Goal: Task Accomplishment & Management: Manage account settings

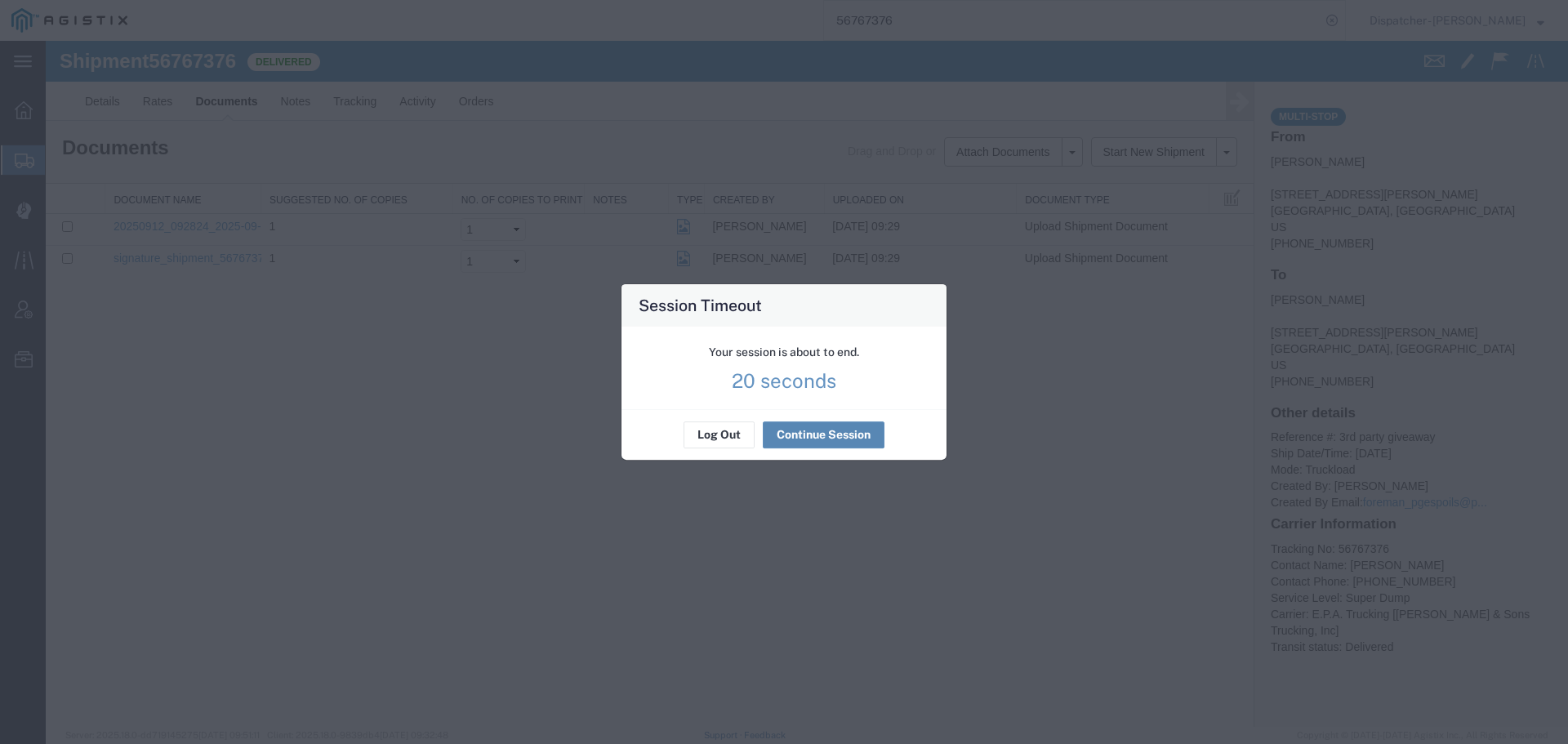
click at [799, 433] on button "Continue Session" at bounding box center [824, 436] width 122 height 26
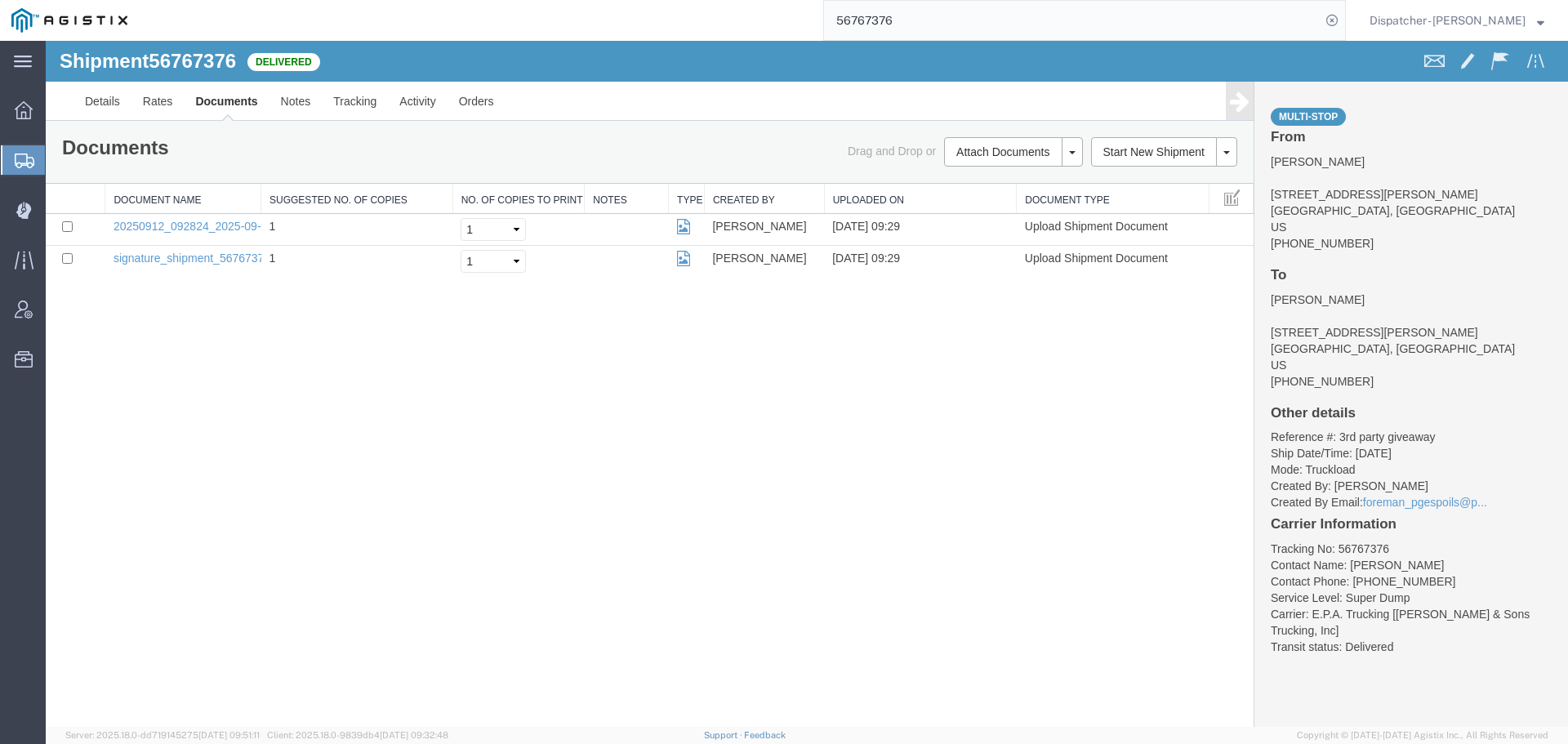
drag, startPoint x: 903, startPoint y: 20, endPoint x: 725, endPoint y: 22, distance: 178.0
click at [771, 20] on div "56767376" at bounding box center [742, 21] width 1207 height 41
type input "56750802"
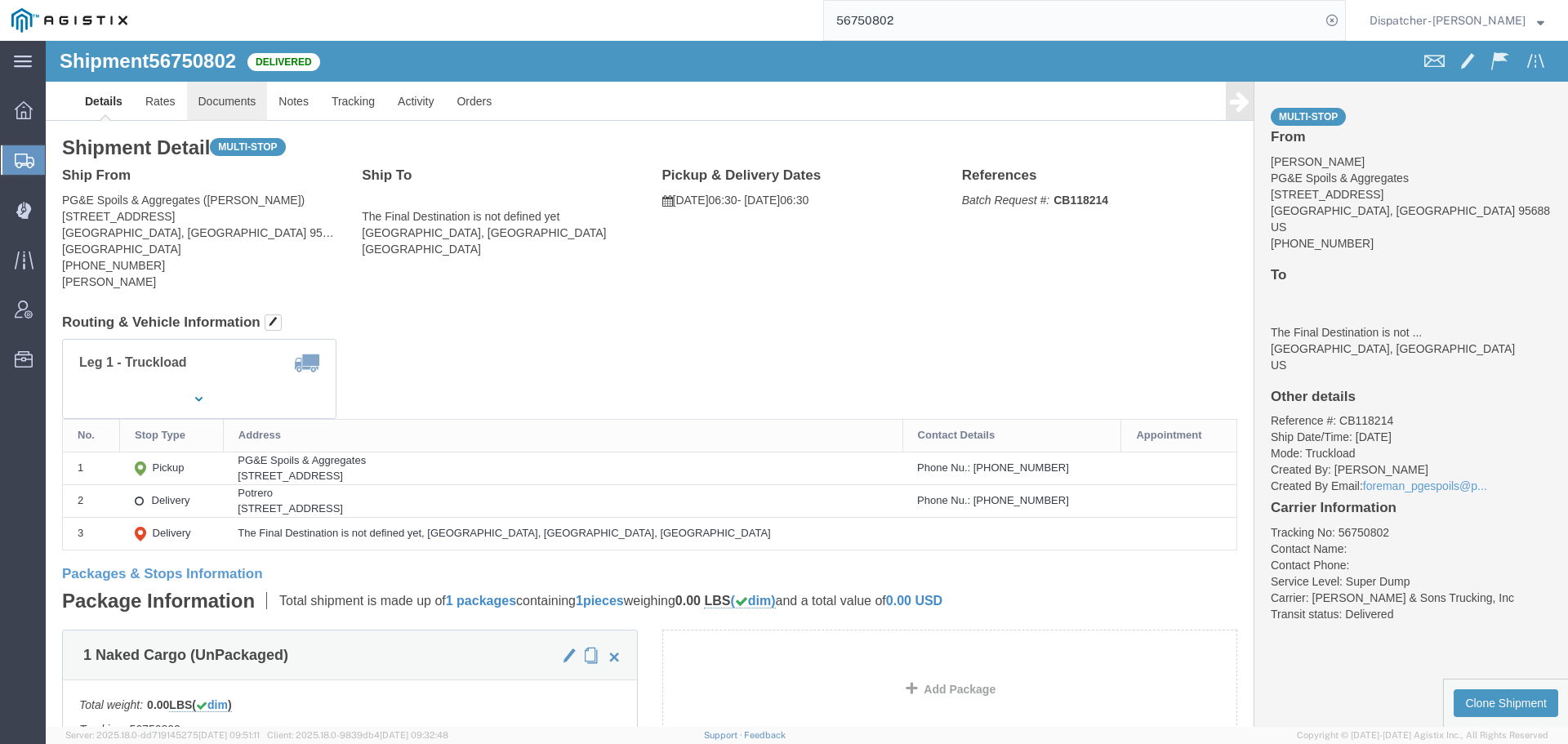
click link "Documents"
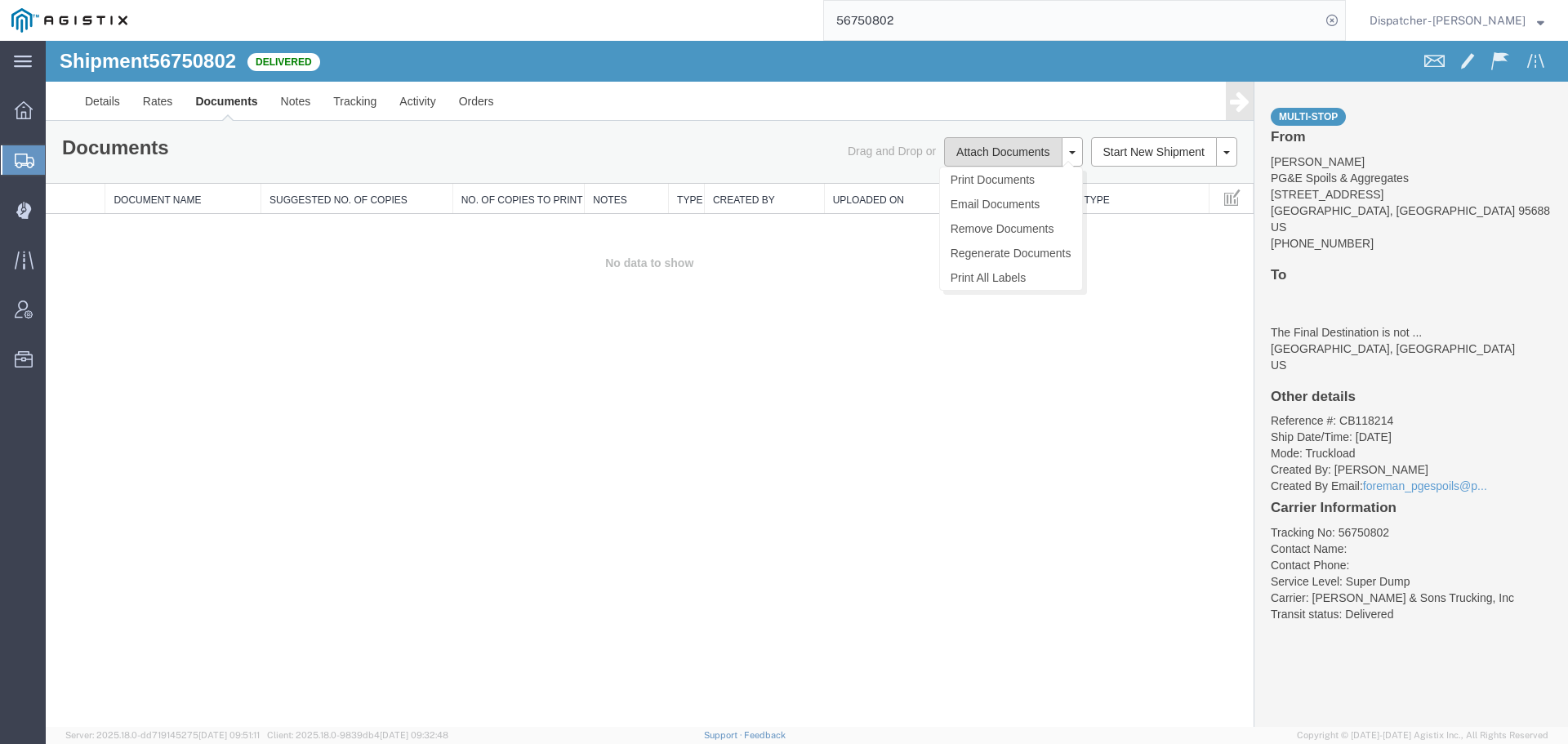
click at [1013, 143] on button "Attach Documents" at bounding box center [1002, 151] width 117 height 29
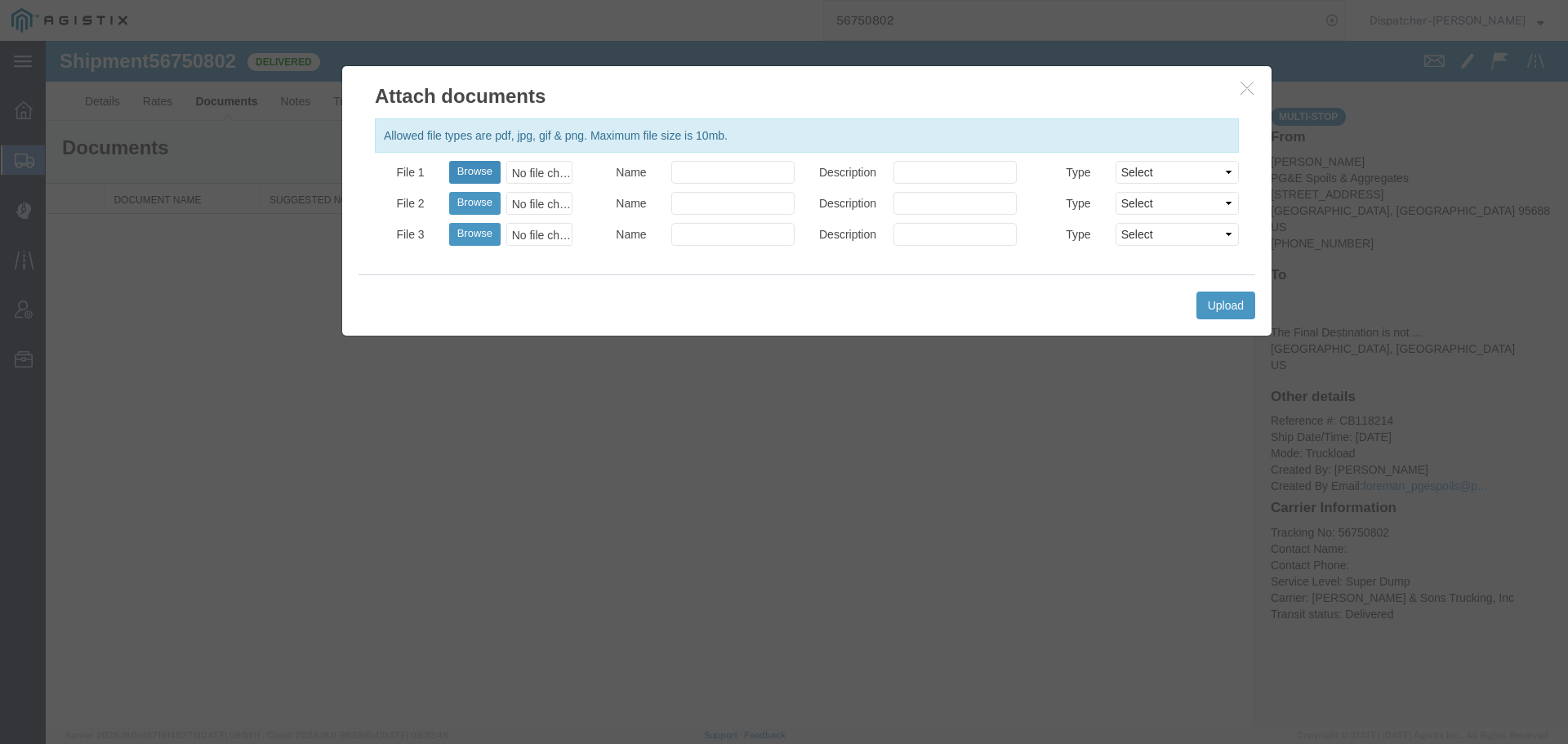
click at [477, 167] on button "Browse" at bounding box center [474, 172] width 52 height 22
type input "C:\fakepath\56750802trktag.pdf"
click at [1223, 304] on button "Upload" at bounding box center [1226, 305] width 59 height 28
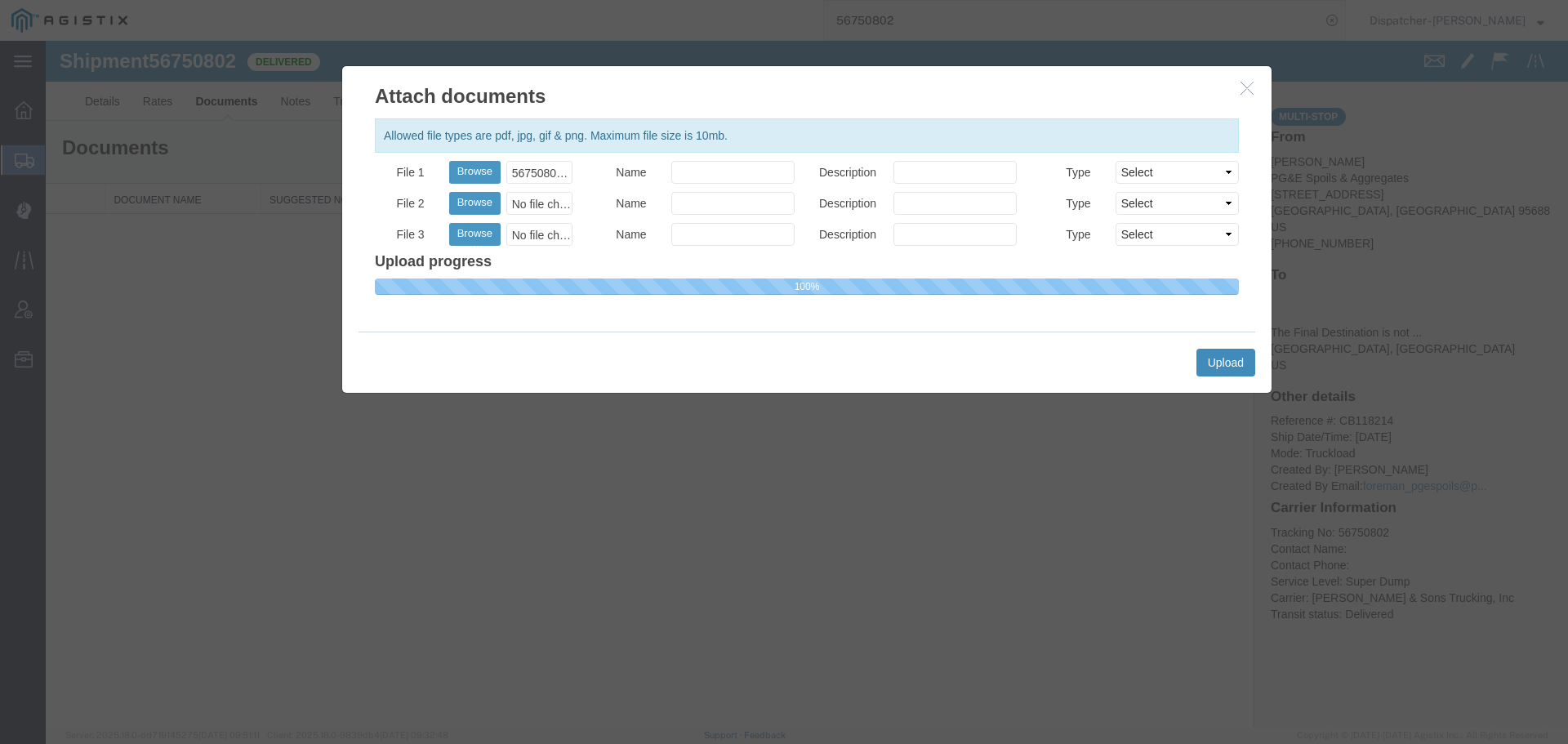
select select
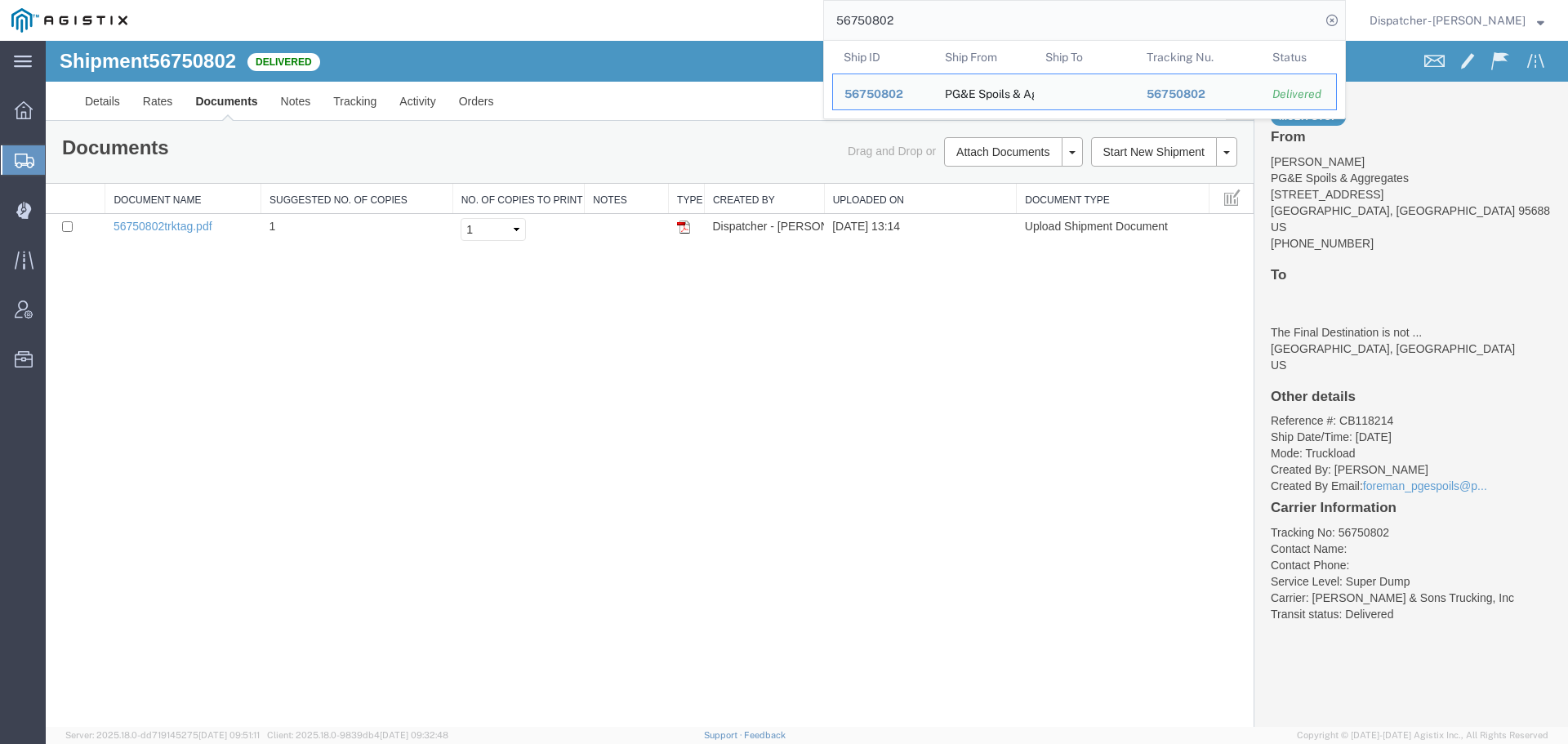
drag, startPoint x: 901, startPoint y: 16, endPoint x: 736, endPoint y: 29, distance: 165.5
click at [772, 19] on div "56750802 Ship ID Ship From Ship To Tracking Nu. Status Ship ID 56750802 Ship Fr…" at bounding box center [742, 21] width 1207 height 41
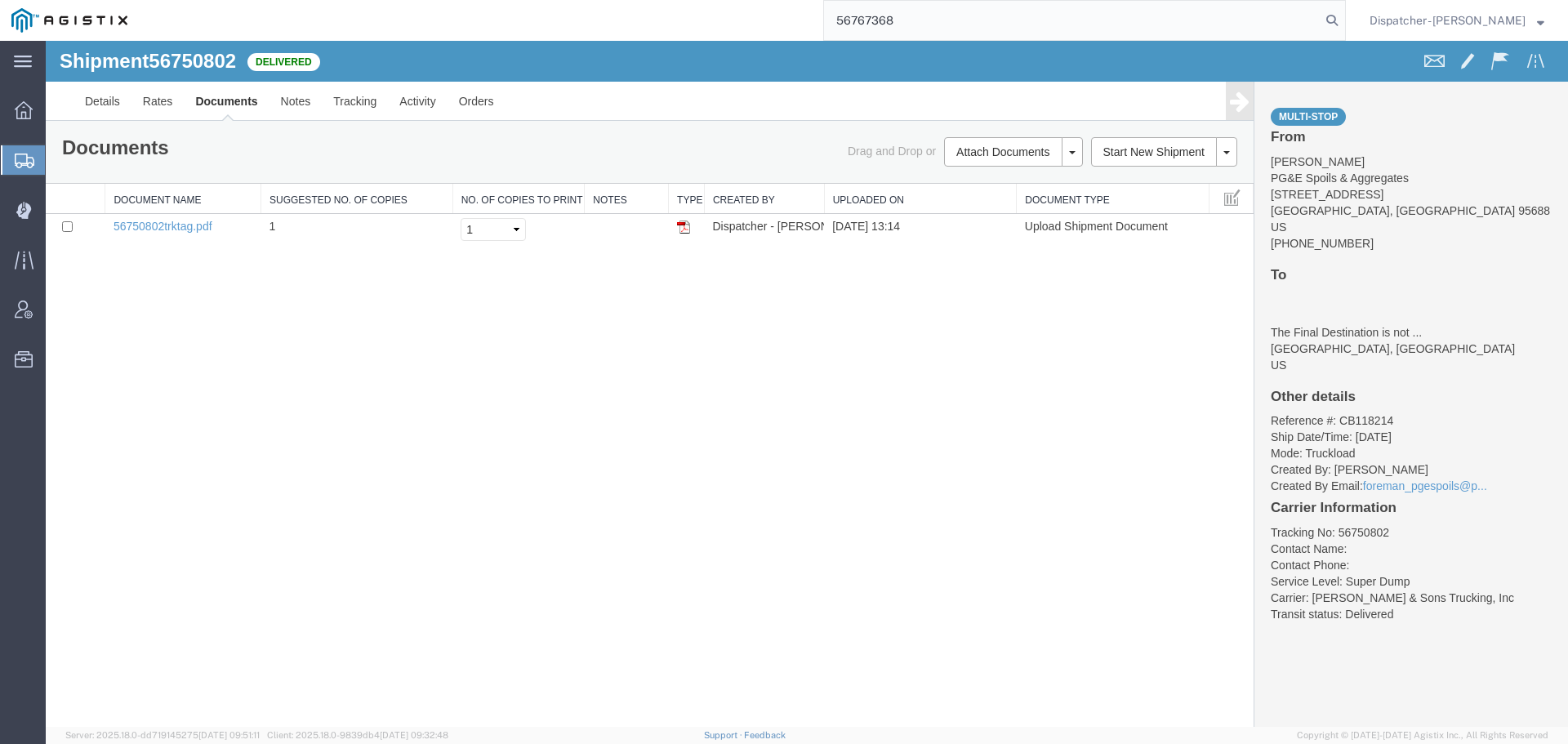
type input "56767368"
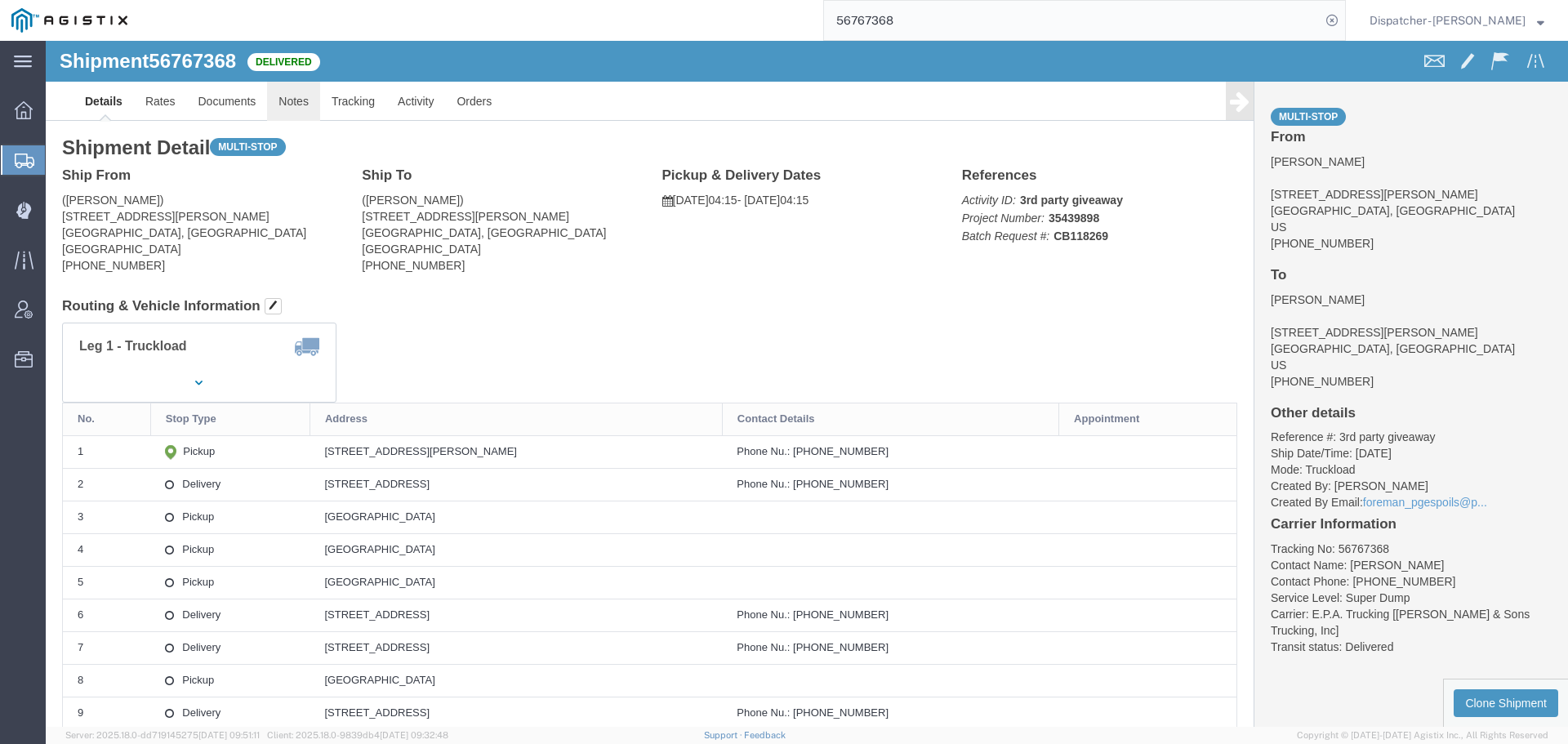
click link "Notes"
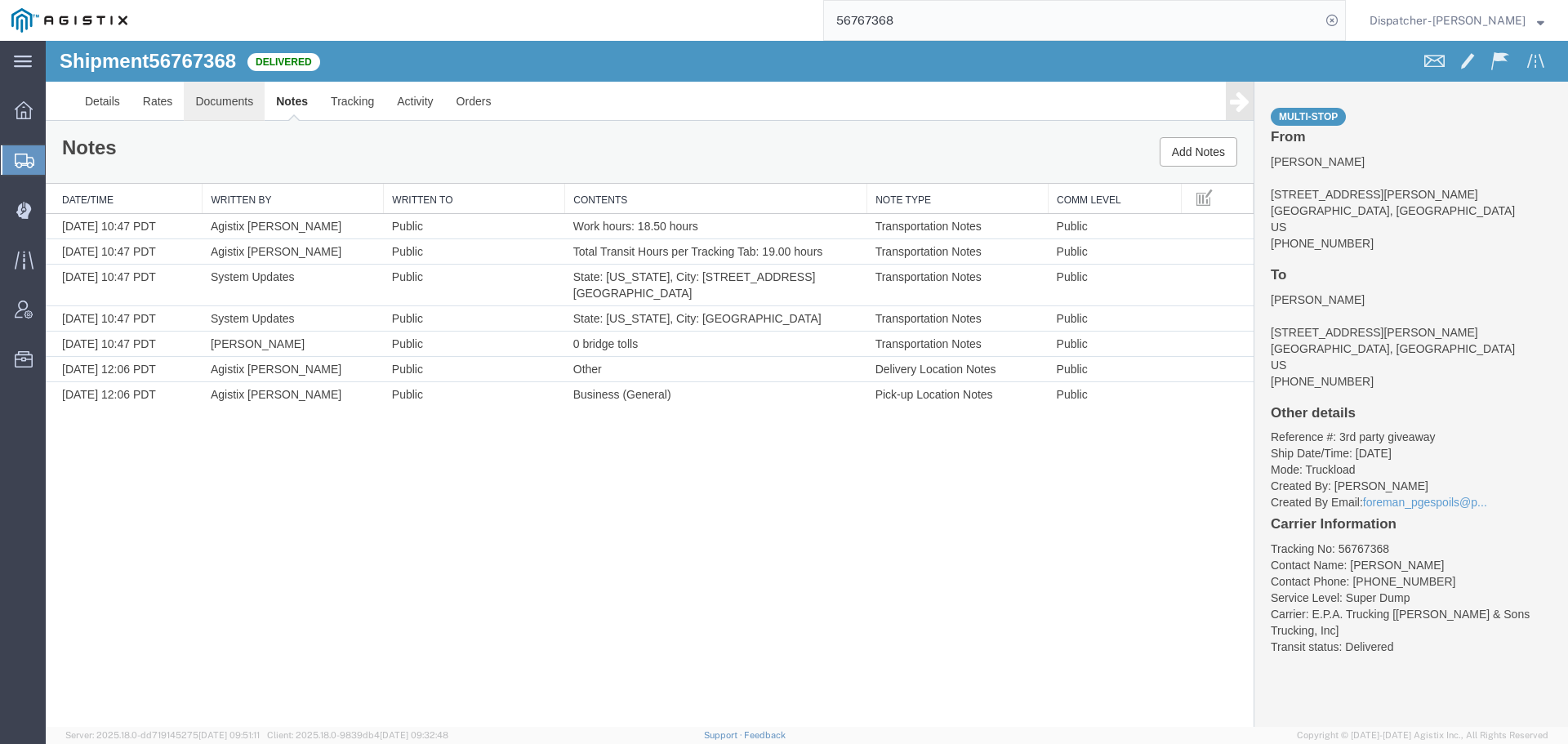
click at [227, 98] on link "Documents" at bounding box center [224, 101] width 81 height 39
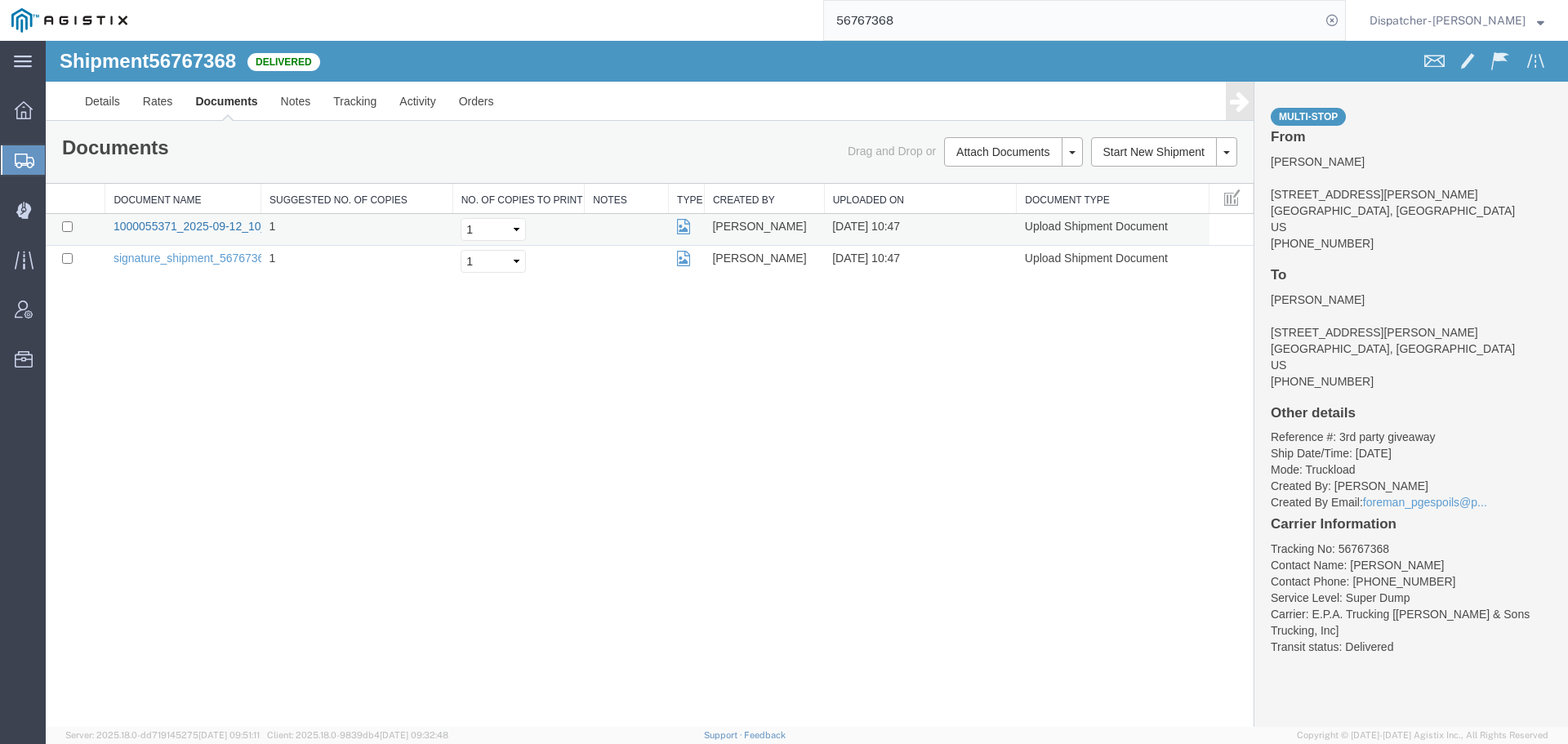
click at [211, 223] on link "1000055371_2025-09-12_10_47_52.jpg" at bounding box center [216, 226] width 204 height 13
